Goal: Communication & Community: Answer question/provide support

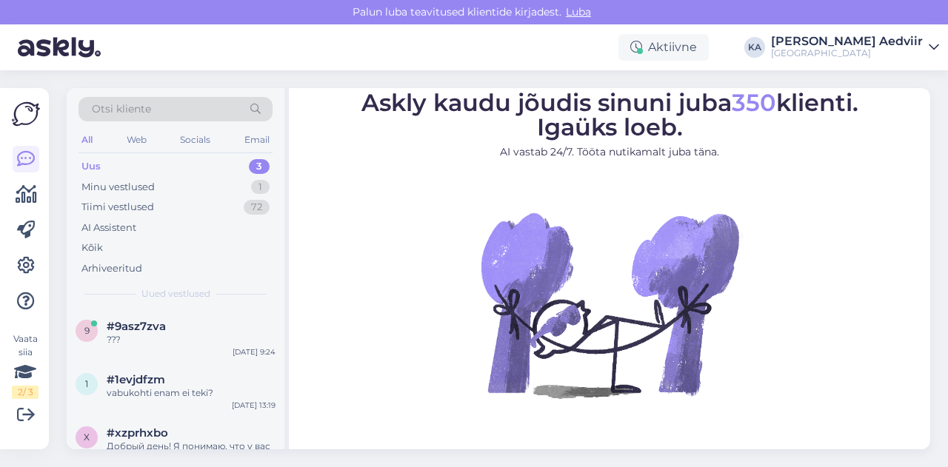
click at [98, 167] on div "Uus" at bounding box center [90, 166] width 19 height 15
click at [145, 327] on span "#9asz7zva" at bounding box center [136, 326] width 59 height 13
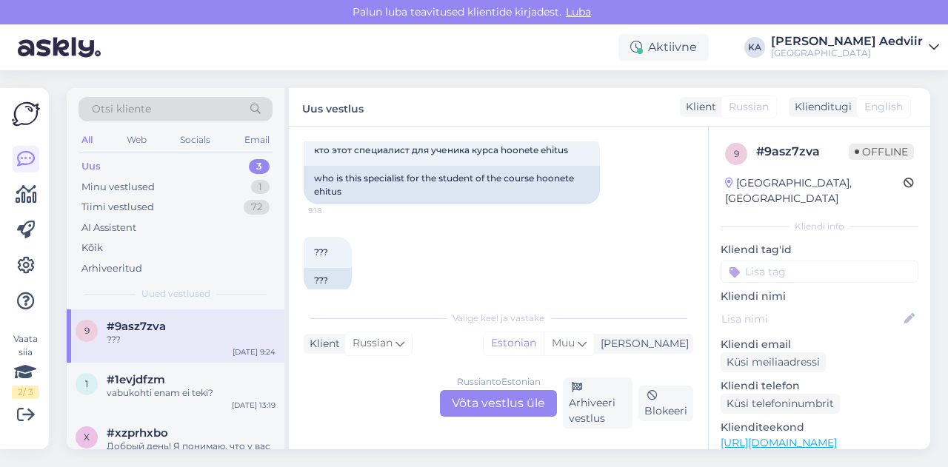
scroll to position [457, 0]
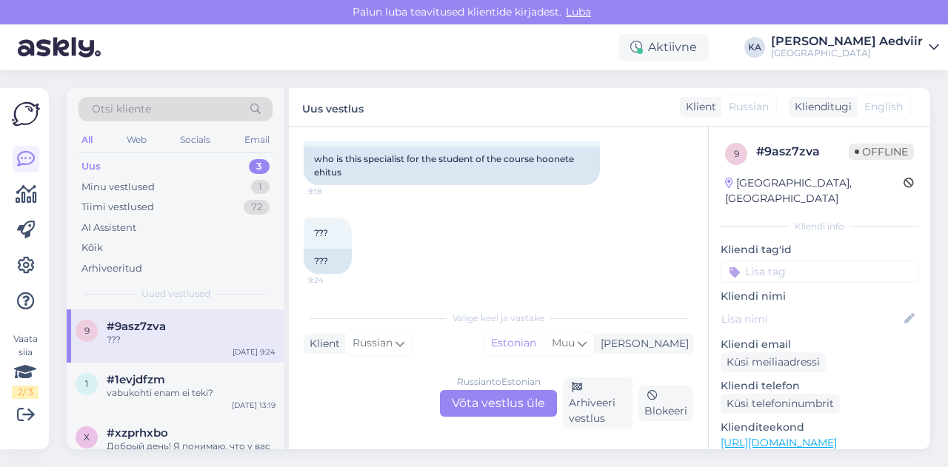
click at [516, 408] on div "Russian to Estonian Võta vestlus üle" at bounding box center [498, 403] width 117 height 27
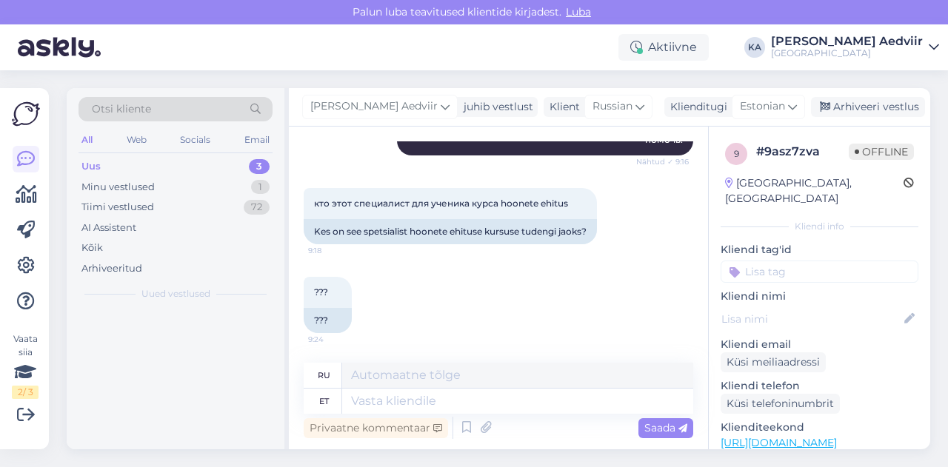
scroll to position [410, 0]
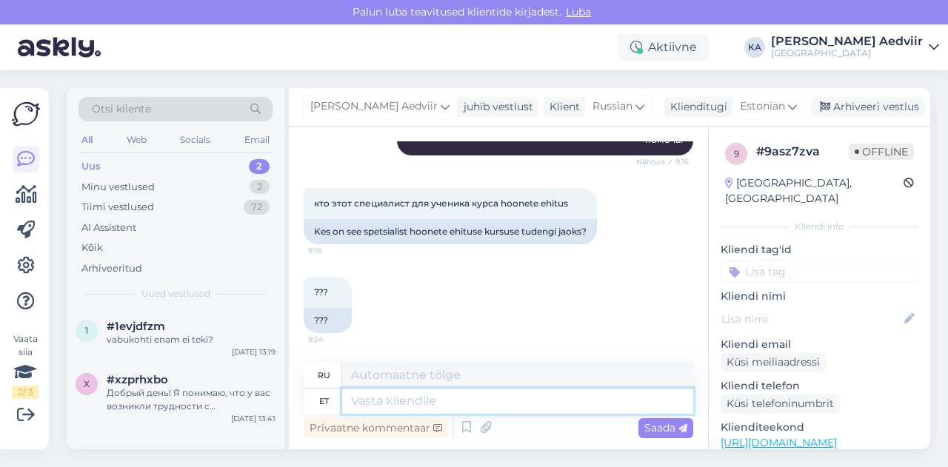
click at [472, 398] on textarea at bounding box center [517, 401] width 351 height 25
type textarea "Vajaduspõhise"
type textarea "Основанный на потребностях"
type textarea "Vajaduspõhi"
type textarea "Основанный на необходимости"
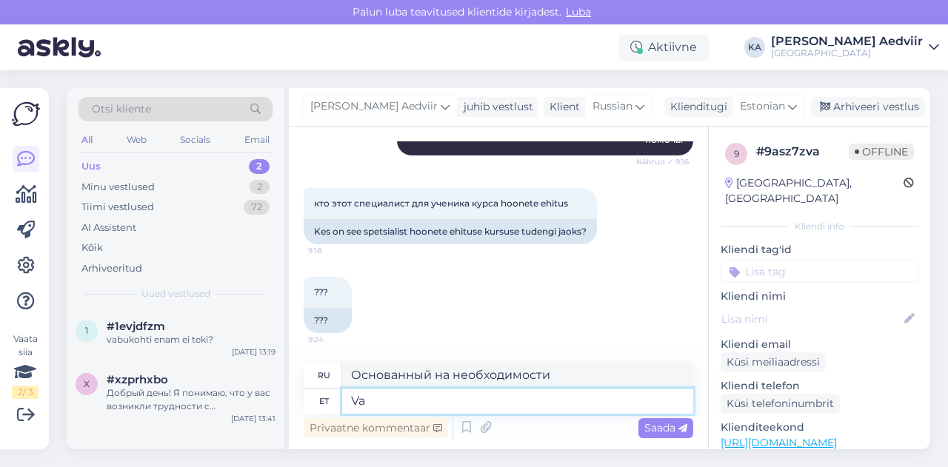
type textarea "V"
type textarea "Õppekava t"
type textarea "Учебный план"
type textarea "Õppekava täidetuse"
type textarea "Завершение учебной программы"
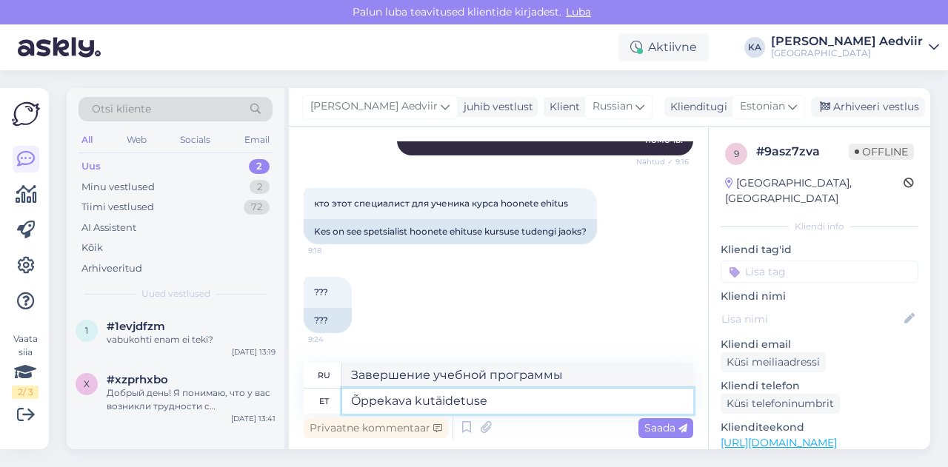
type textarea "Õppekava kumtäidetuse"
type textarea "Завершение учебной программы"
type textarea "Õppekava kumutäidetuse"
type textarea "Реализация учебной программы"
type textarea "Õppekava kumulatäidetuse"
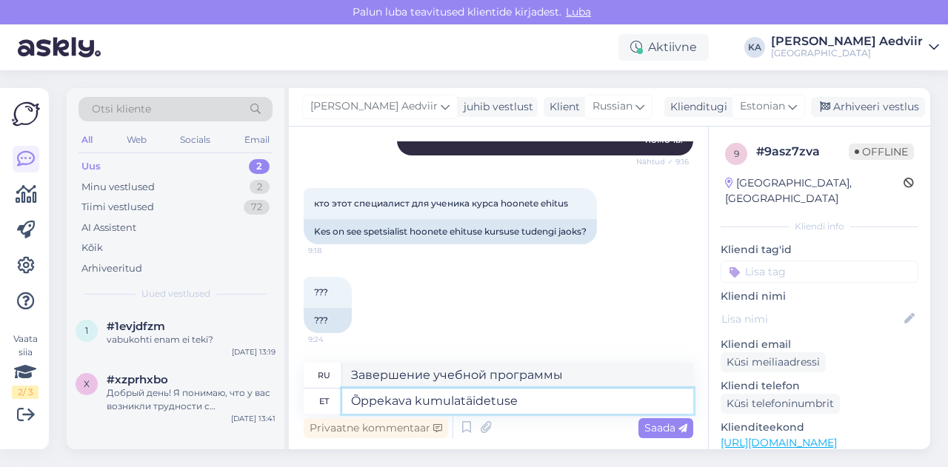
type textarea "Совокупное завершение учебной программы"
type textarea "Õppekava kumulatiivse täidetuse andmed e"
type textarea "Совокупные данные о завершении учебной программы"
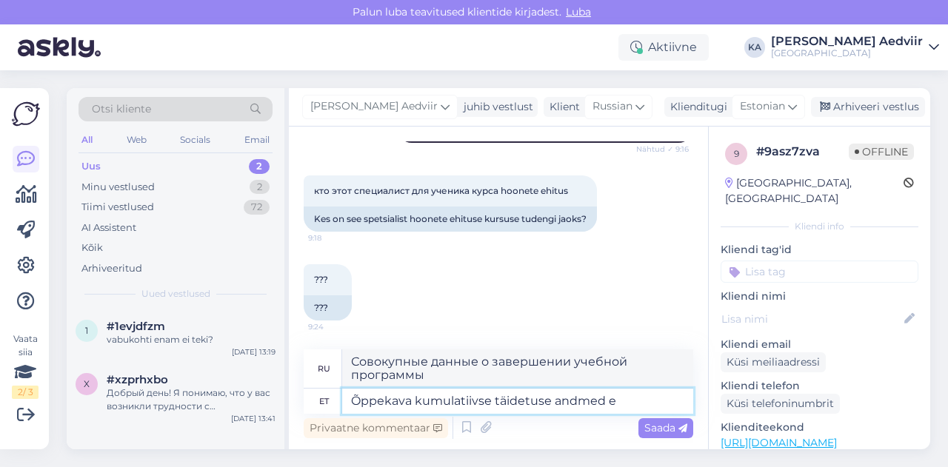
scroll to position [424, 0]
type textarea "Õppekava kumulatiivse täidetuse andmed edastat"
type textarea "Предоставить совокупные данные о завершении учебной программы"
type textarea "Õppekava kumulatiivse täidetuse andmed edastatakse h"
type textarea "Передаются данные о совокупном завершении учебной программы"
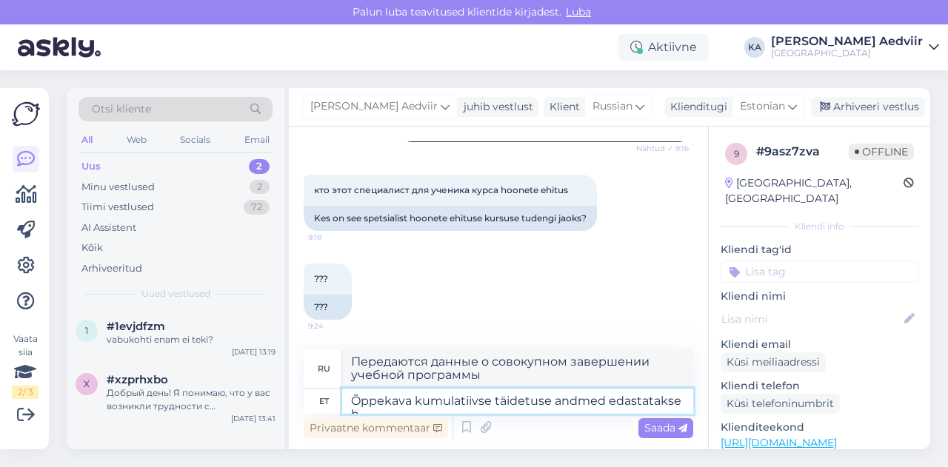
scroll to position [437, 0]
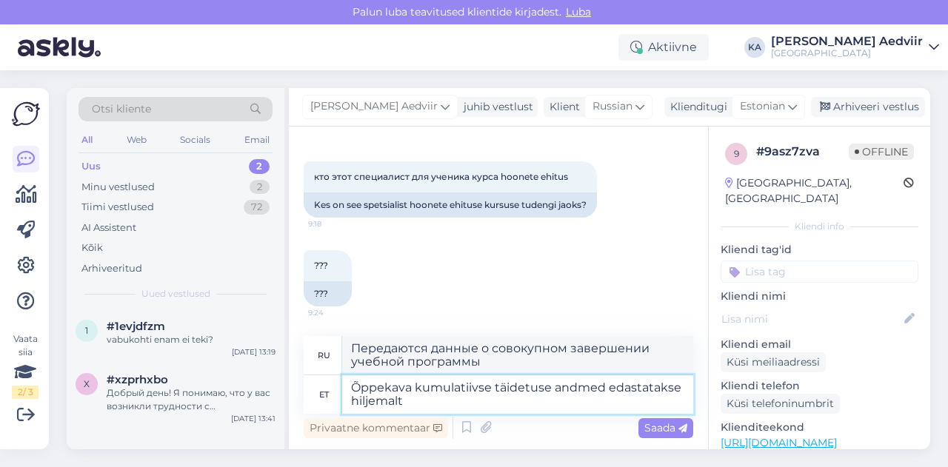
type textarea "Õppekava kumulatiivse täidetuse andmed edastatakse hiljemalt"
type textarea "Данные о совокупном завершении учебной программы будут представлены не позднее"
type textarea "Õppekava kumulatiivse täidetuse andmed edastatakse hiljemalt 8."
type textarea "Данные о совокупном завершении учебной программы будут представлены не позднее …"
type textarea "Õppekava kumulatiivse täidetuse andmed edastatakse hiljemalt 8. septembriks"
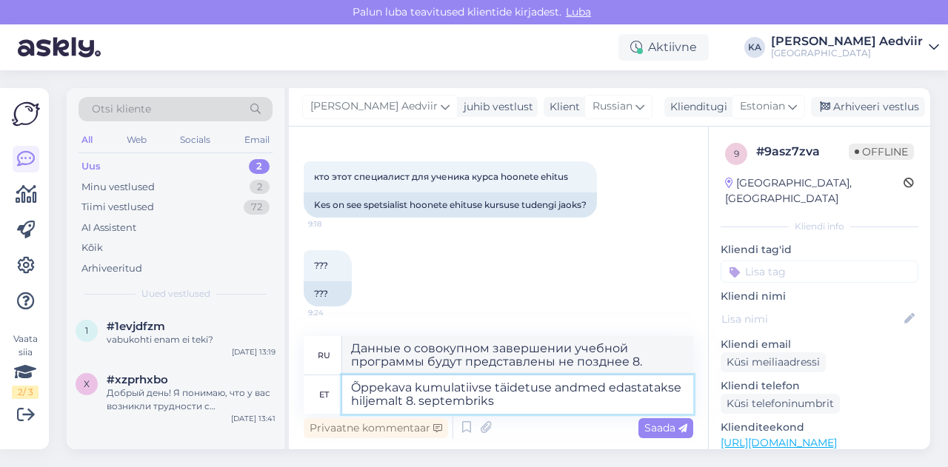
type textarea "Данные о совокупном завершении учебной программы будут представлены не позднее …"
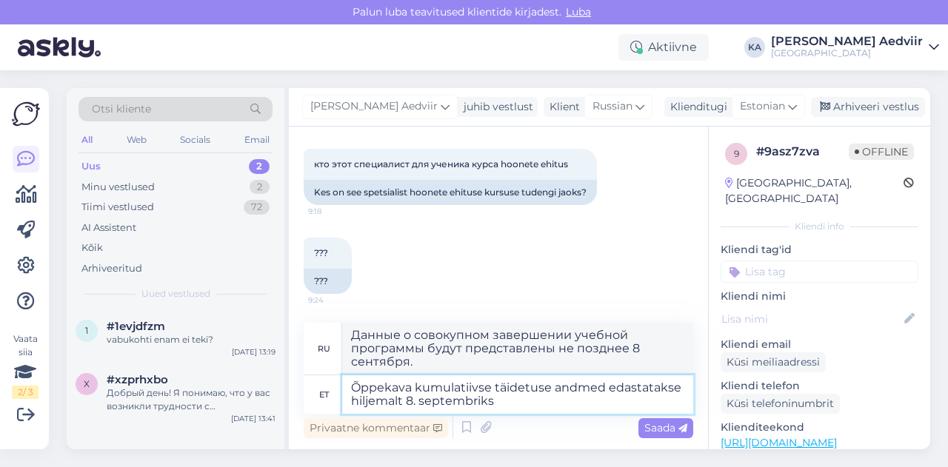
scroll to position [450, 0]
type textarea "Õppekava kumulatiivse täidetuse andmed edastatakse hiljemalt 8. septembriks Ees…"
type textarea "Данные о совокупном завершении учебной программы будут представлены в Министерс…"
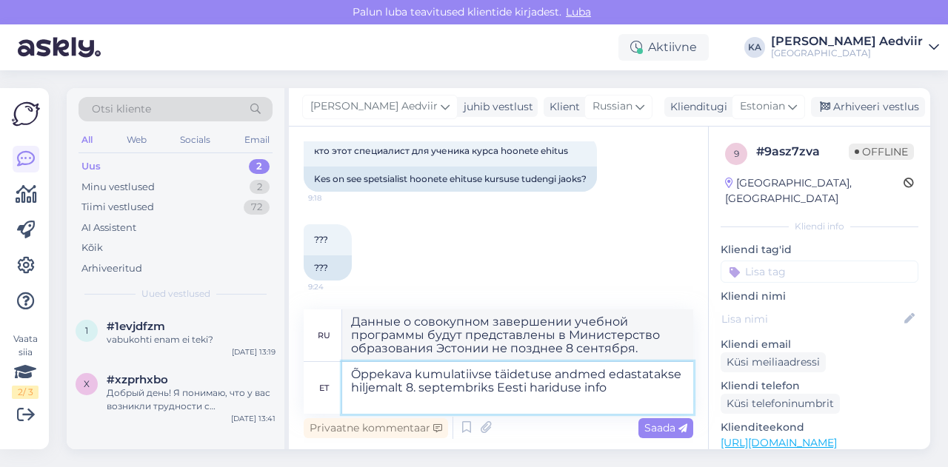
scroll to position [464, 0]
type textarea "Õppekava kumulatiivse täidetuse andmed edastatakse hiljemalt 8. septembriks Ees…"
type textarea "Данные о совокупном завершении учебной программы будут представлены в Эстонскую…"
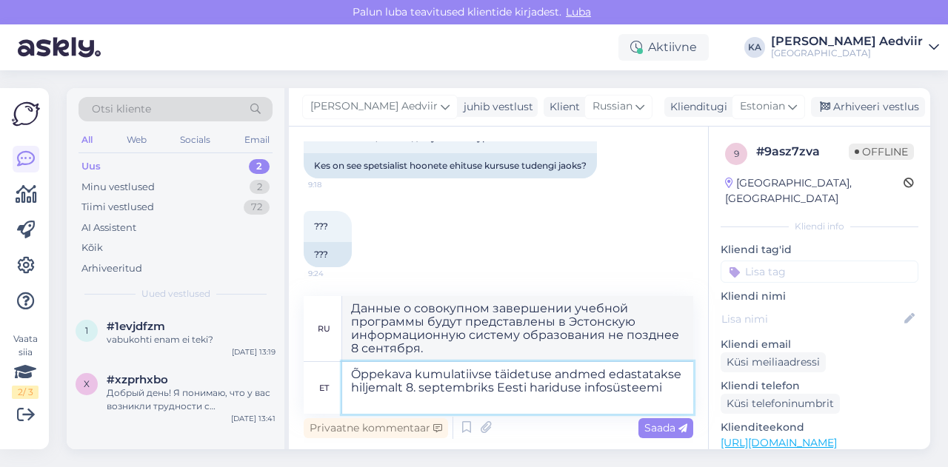
scroll to position [470, 0]
type textarea "Õppekava kumulatiivse täidetuse andmed edastatakse hiljemalt 8. septembriks Ees…"
type textarea "Данные о совокупном завершении учебной программы будут переданы в Эстонскую инф…"
type textarea "Õppekava kumulatiivse täidetuse andmed edastatakse hiljemalt 8. septembriks Ees…"
type textarea "Данные о совокупном завершении учебной программы будут представлены в Эстонскую…"
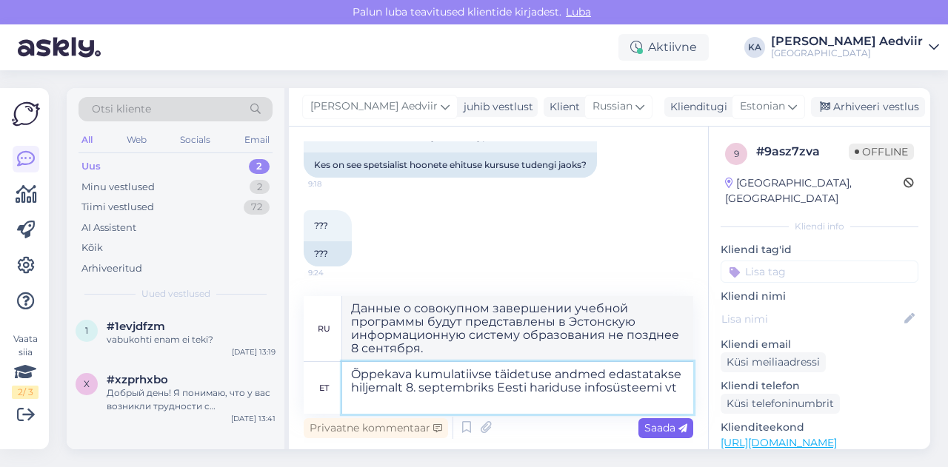
type textarea "Õppekava kumulatiivse täidetuse andmed edastatakse hiljemalt 8. septembriks Ees…"
type textarea "Данные о совокупном завершении учебной программы будут представлены в Эстонскую…"
type textarea "Õppekava kumulatiivse täidetuse andmed edastatakse hiljemalt 8. septembriks Ees…"
type textarea "Данные о совокупном завершении учебной программы будут представлены в Эстонскую…"
type textarea "Õppekava kumulatiivse täidetuse andmed edastatakse hiljemalt 8. septembriks Ees…"
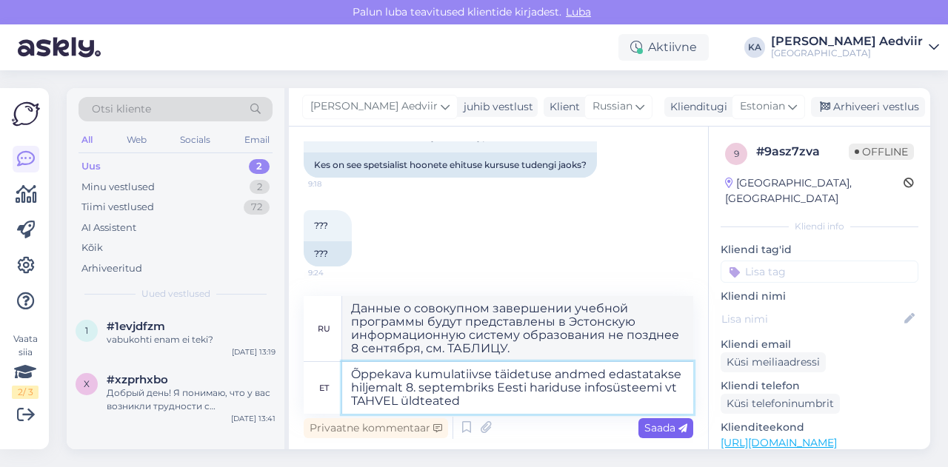
type textarea "Данные о совокупном завершении учебной программы будут представлены в Эстонскую…"
type textarea "Õppekava kumulatiivse täidetuse andmed edastatakse hiljemalt 8. septembriks Ees…"
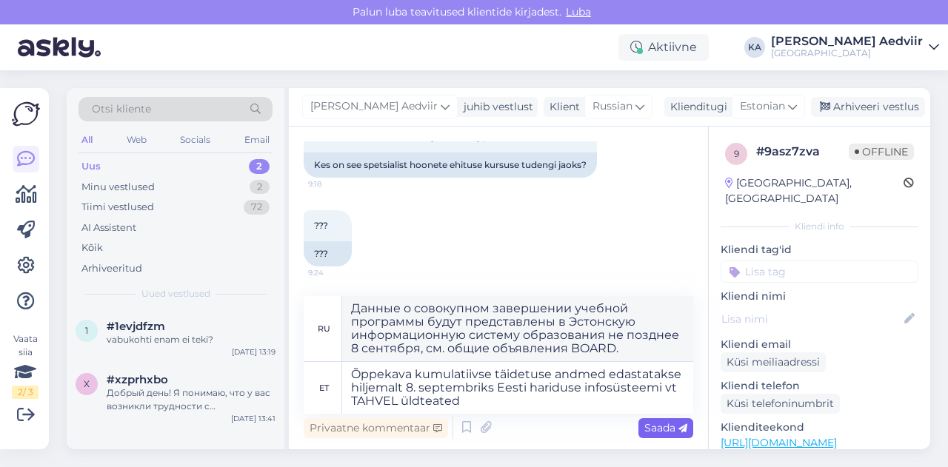
click at [662, 432] on span "Saada" at bounding box center [665, 427] width 43 height 13
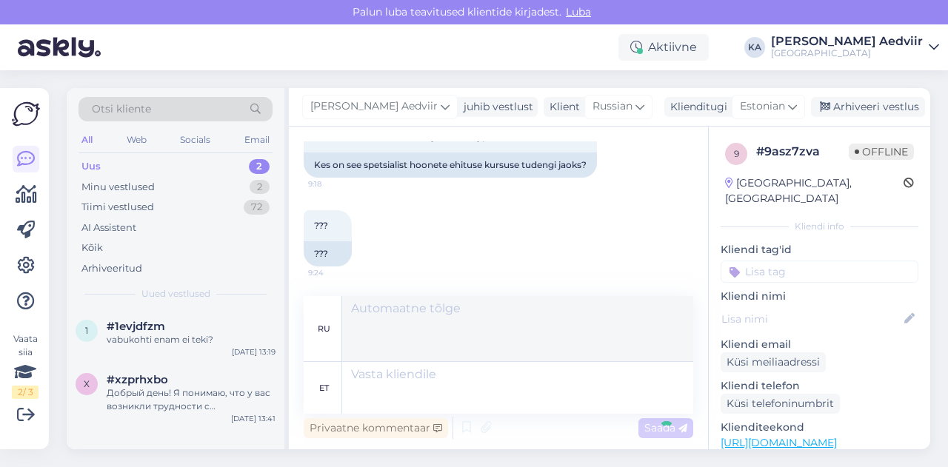
scroll to position [566, 0]
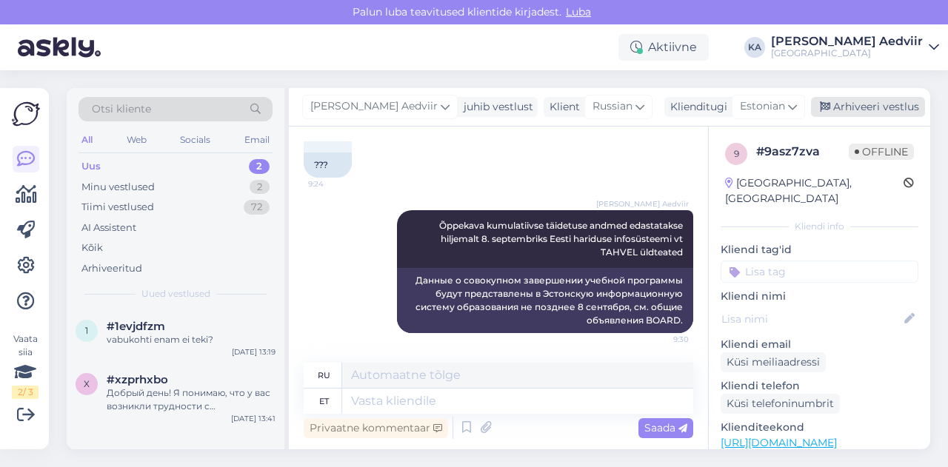
click at [878, 107] on div "Arhiveeri vestlus" at bounding box center [868, 107] width 114 height 20
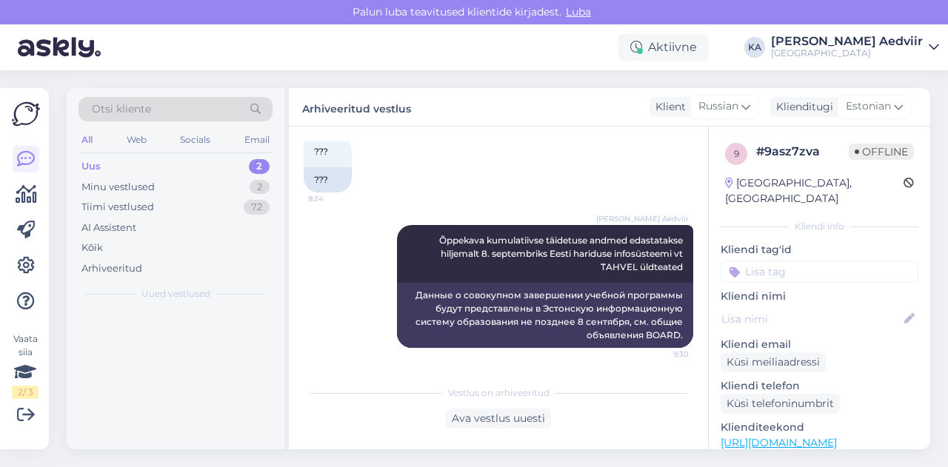
scroll to position [551, 0]
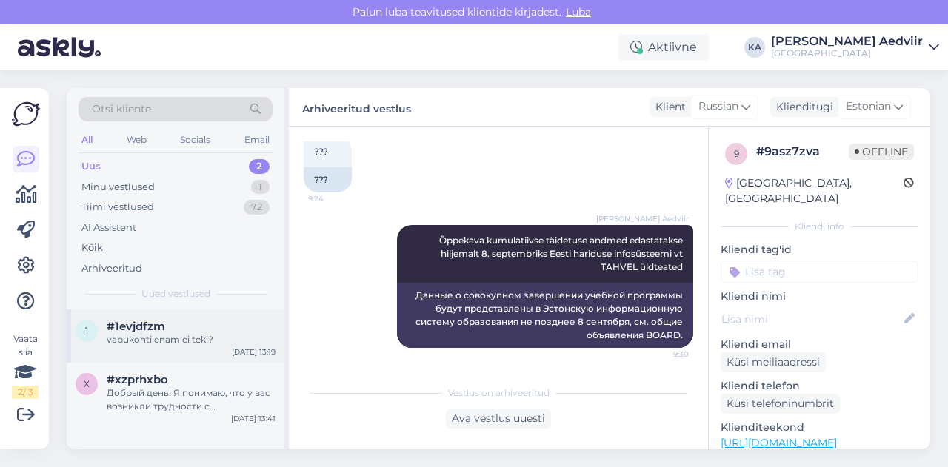
click at [143, 329] on span "#1evjdfzm" at bounding box center [136, 326] width 59 height 13
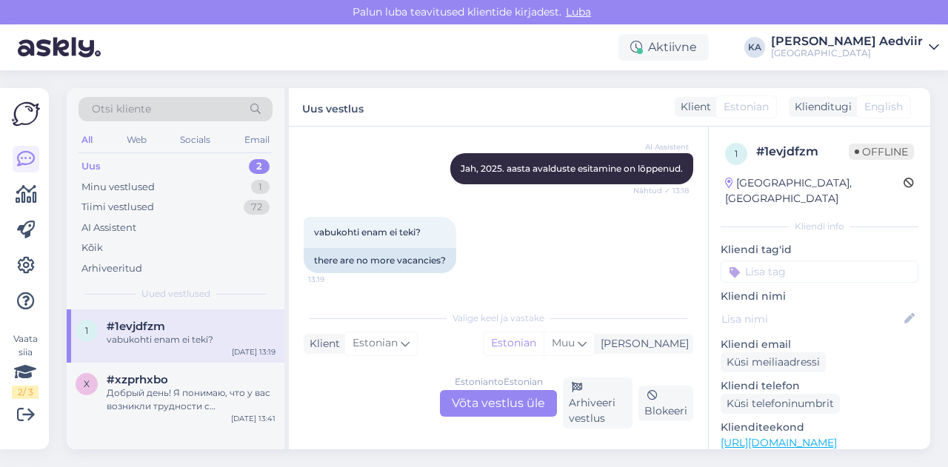
scroll to position [538, 0]
click at [150, 392] on div "Добрый день! Я понимаю, что у вас возникли трудности с регистрацией на курсы. Д…" at bounding box center [191, 400] width 169 height 27
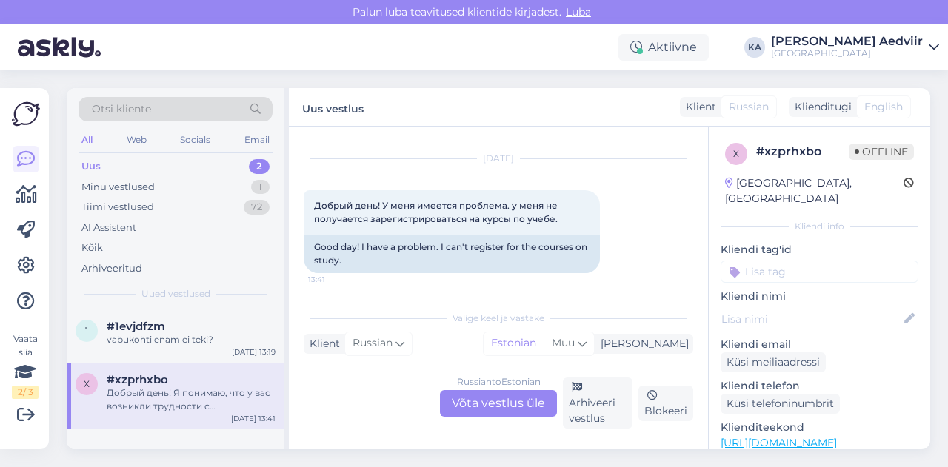
scroll to position [159, 0]
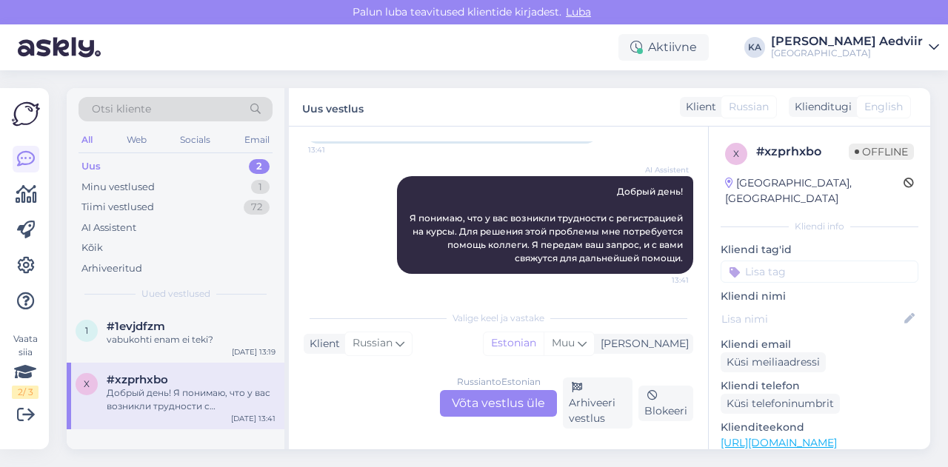
click at [121, 166] on div "Uus 2" at bounding box center [175, 166] width 194 height 21
click at [162, 328] on span "#1evjdfzm" at bounding box center [136, 326] width 59 height 13
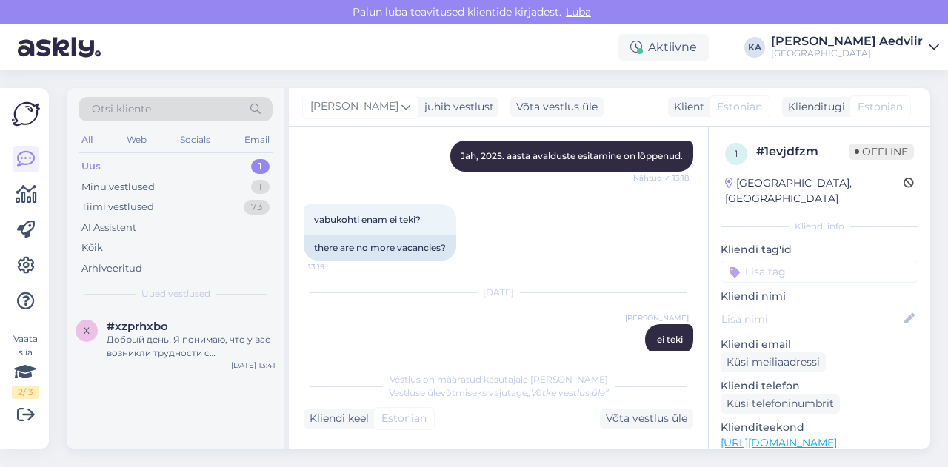
scroll to position [572, 0]
